Goal: Complete application form

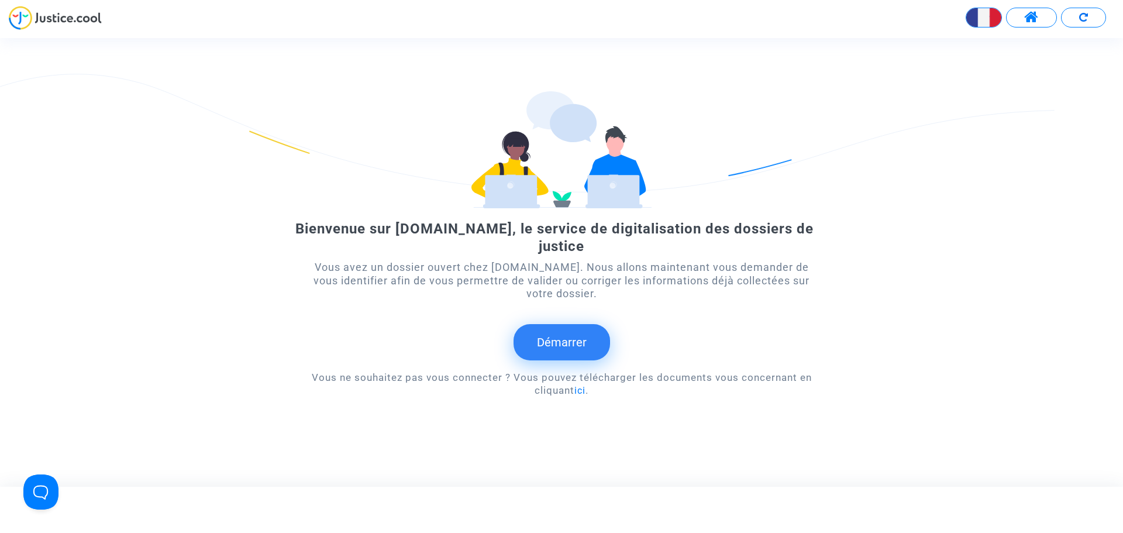
click at [571, 346] on button "Démarrer" at bounding box center [561, 342] width 96 height 36
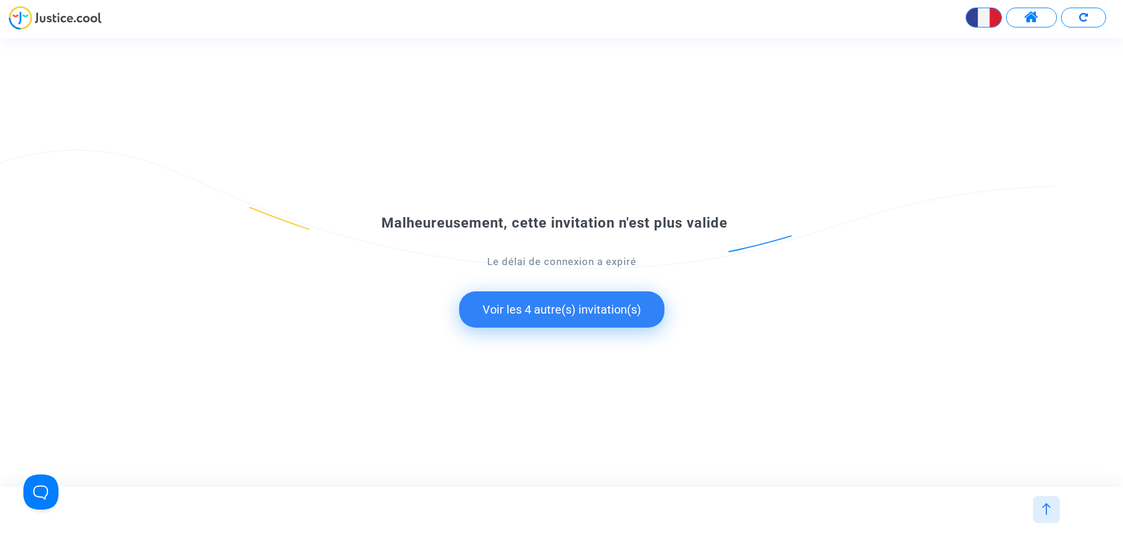
click at [522, 309] on button "Voir les 4 autre(s) invitation(s)" at bounding box center [561, 309] width 205 height 36
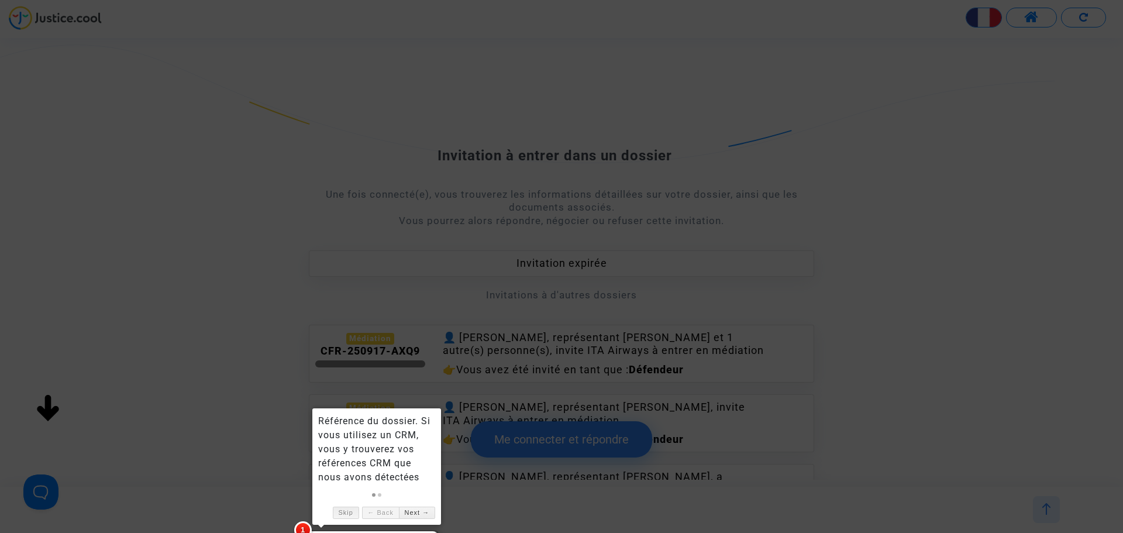
click at [340, 512] on link "Skip" at bounding box center [346, 512] width 26 height 12
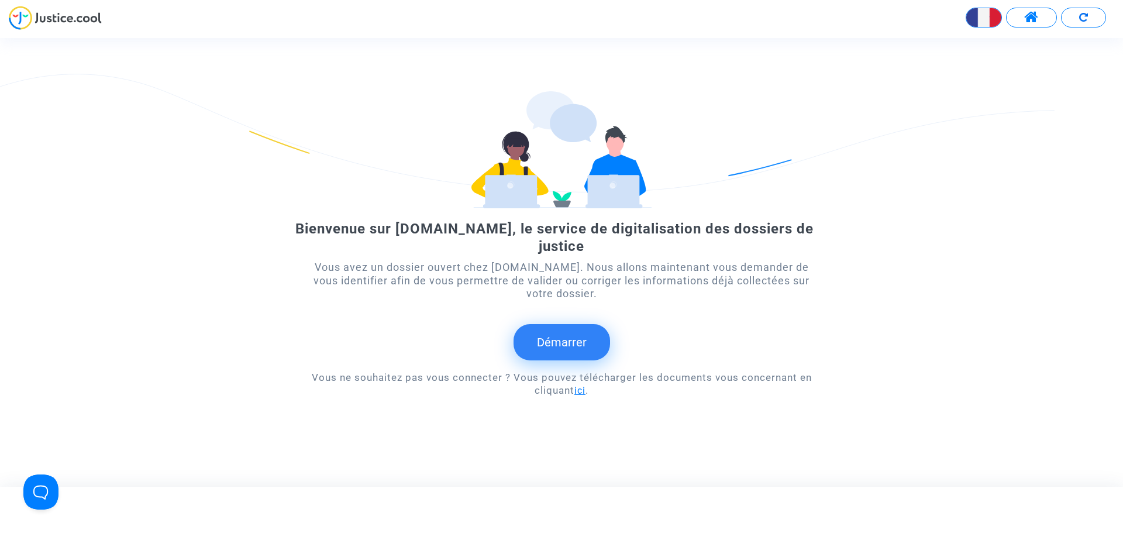
click at [584, 389] on link "ici" at bounding box center [579, 390] width 11 height 11
